Goal: Task Accomplishment & Management: Manage account settings

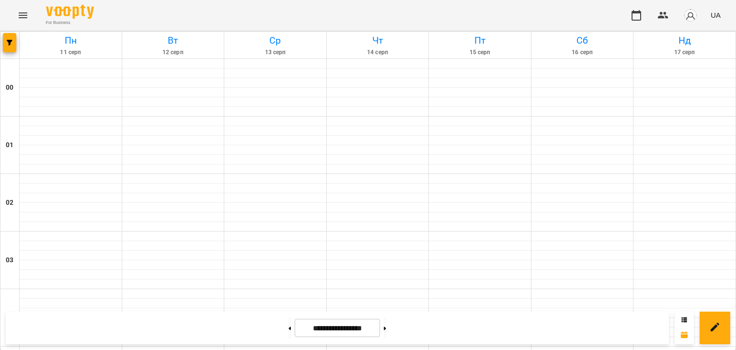
scroll to position [1075, 0]
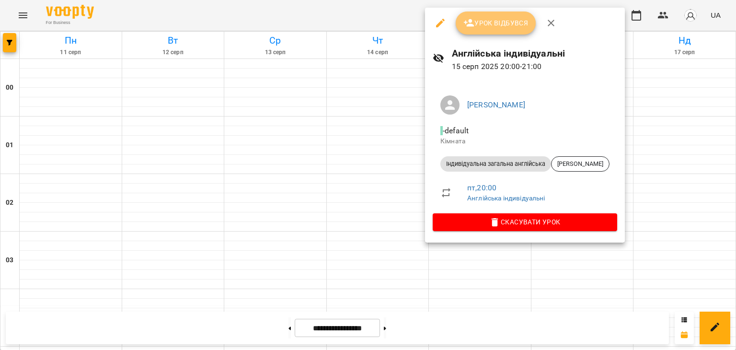
click at [488, 28] on span "Урок відбувся" at bounding box center [495, 22] width 65 height 11
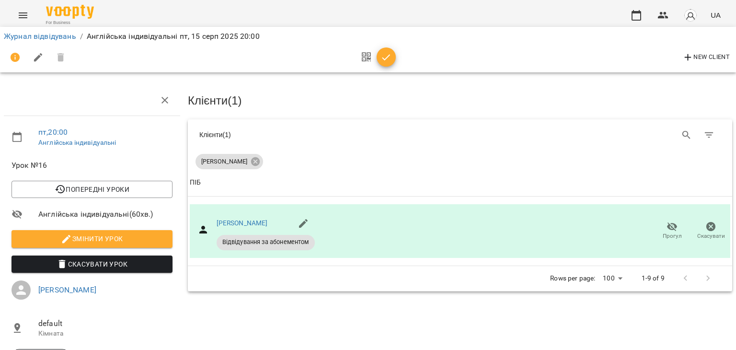
click at [386, 58] on icon "button" at bounding box center [386, 57] width 8 height 6
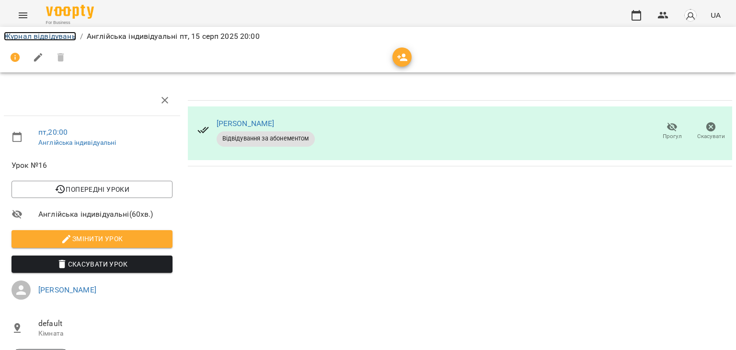
click at [42, 36] on link "Журнал відвідувань" at bounding box center [40, 36] width 72 height 9
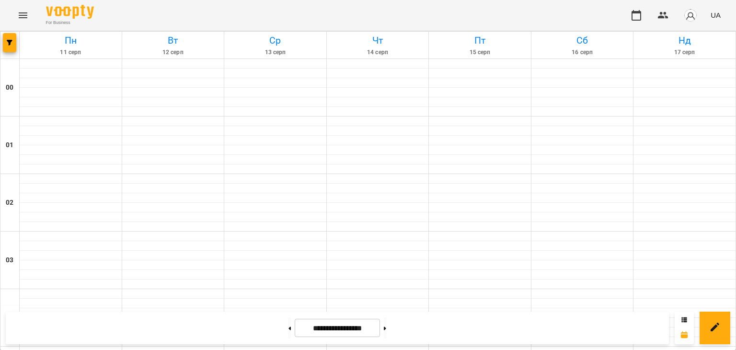
scroll to position [1075, 0]
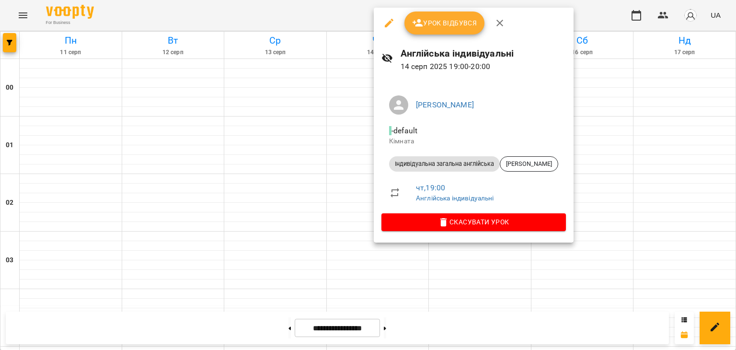
click at [259, 87] on div at bounding box center [368, 175] width 736 height 350
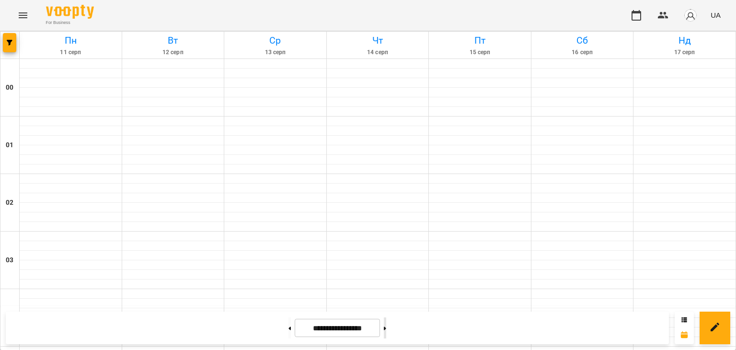
click at [386, 326] on button at bounding box center [385, 327] width 2 height 21
click at [288, 329] on button at bounding box center [289, 327] width 2 height 21
type input "**********"
